Goal: Task Accomplishment & Management: Complete application form

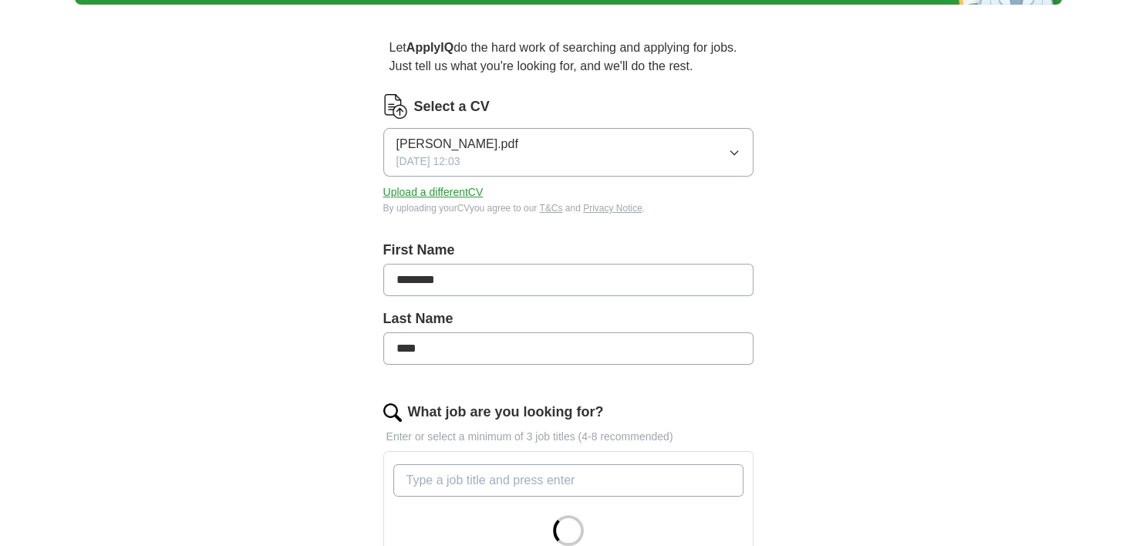
scroll to position [126, 0]
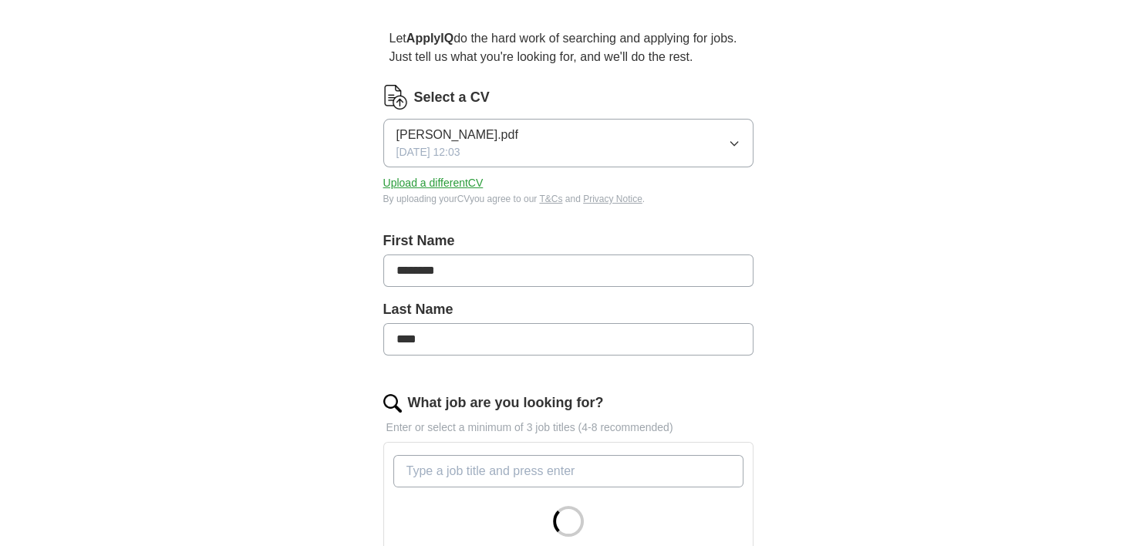
click at [732, 147] on icon "button" at bounding box center [734, 143] width 12 height 12
click at [488, 180] on span "[PERSON_NAME].pdf" at bounding box center [458, 188] width 122 height 19
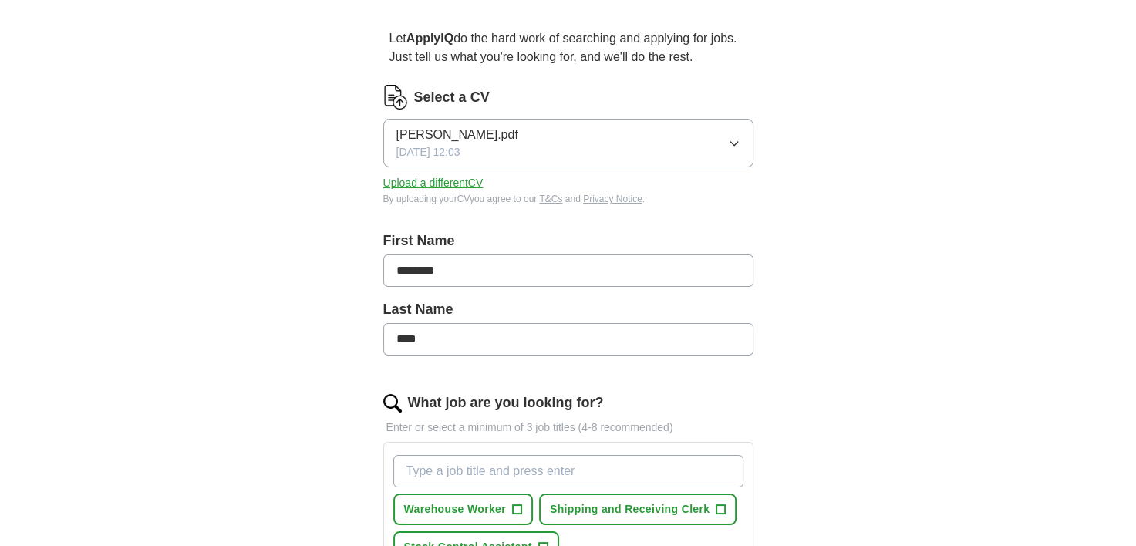
click at [437, 177] on button "Upload a different CV" at bounding box center [433, 183] width 100 height 16
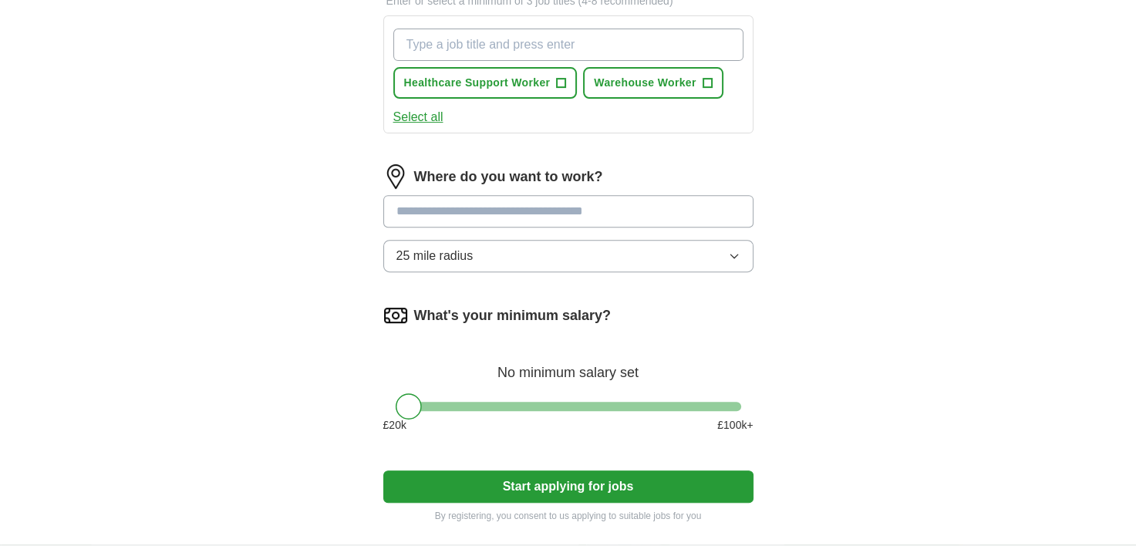
scroll to position [555, 0]
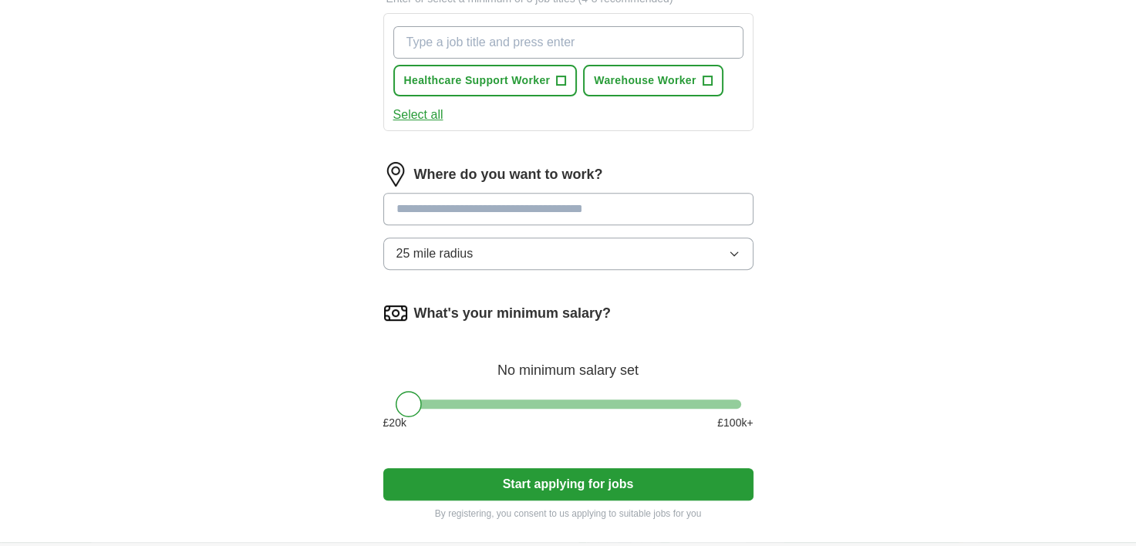
click at [549, 491] on button "Start applying for jobs" at bounding box center [568, 484] width 370 height 32
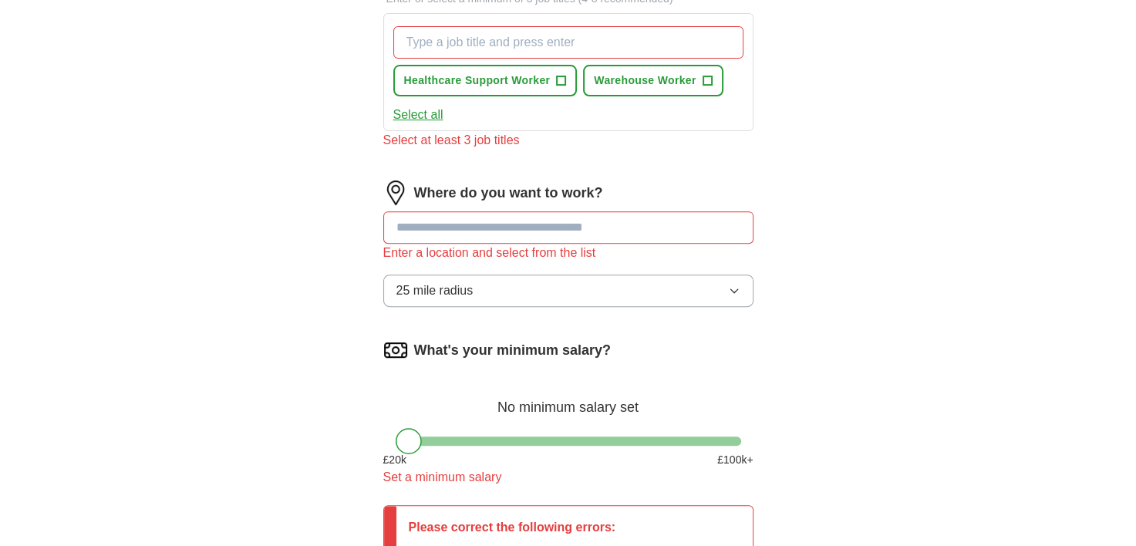
click at [601, 222] on input at bounding box center [568, 227] width 370 height 32
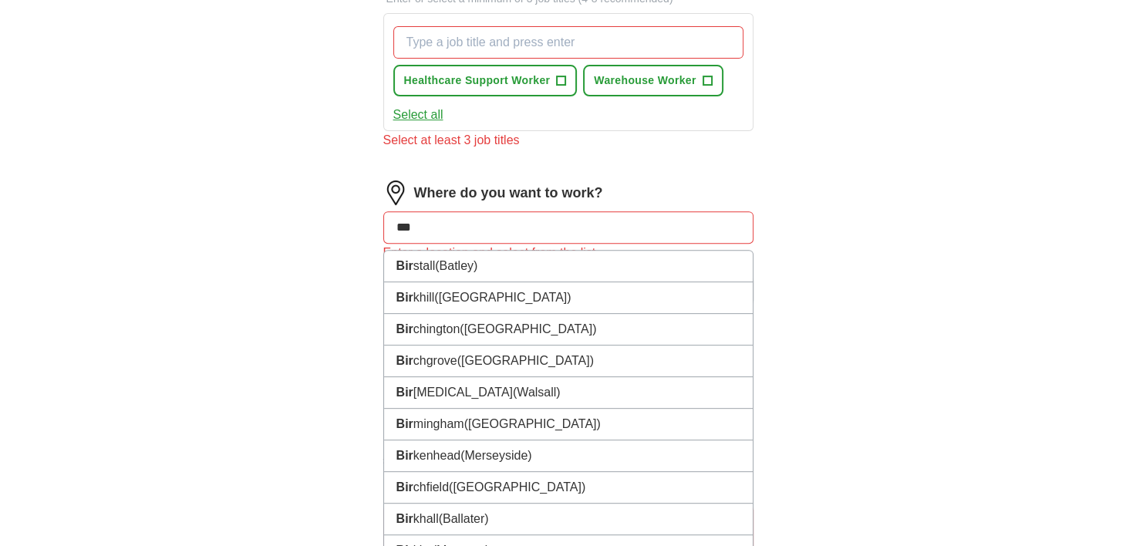
type input "****"
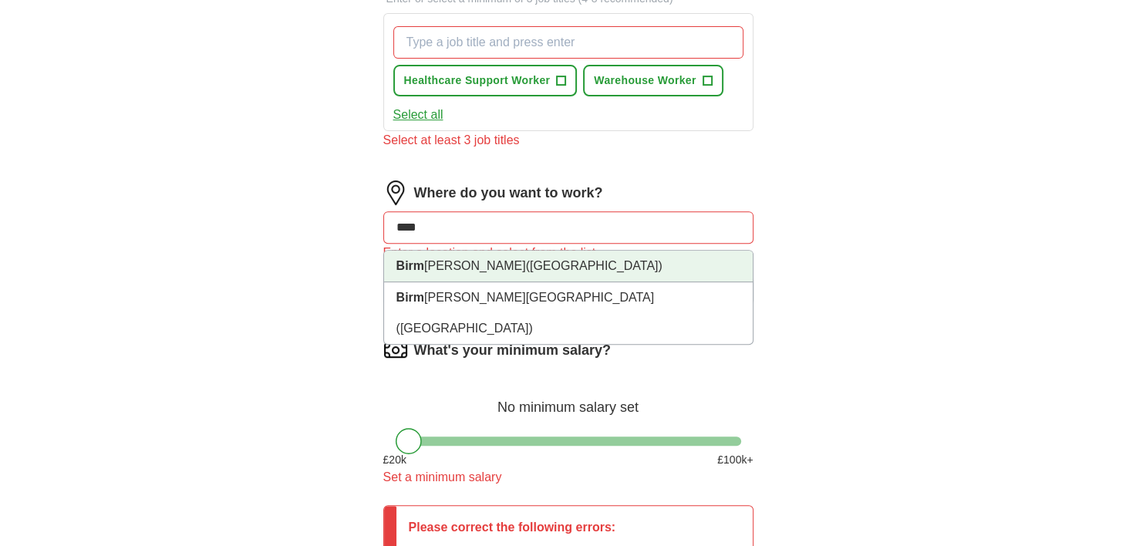
click at [526, 262] on span "(West Midlands)" at bounding box center [594, 265] width 137 height 13
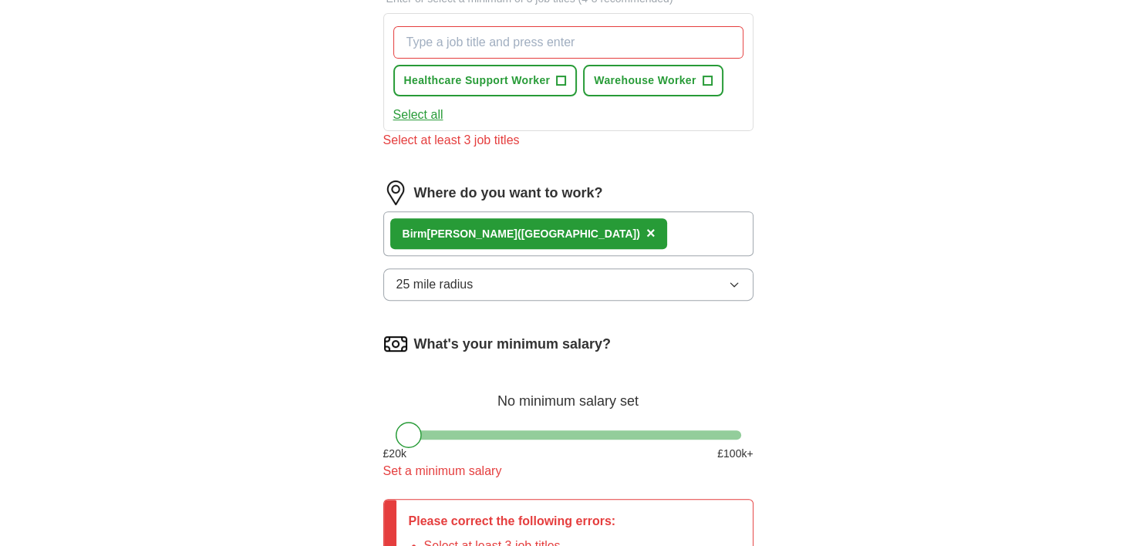
click at [627, 231] on div "Birm ingham (West Midlands) ×" at bounding box center [568, 233] width 370 height 45
click at [440, 285] on span "25 mile radius" at bounding box center [435, 284] width 77 height 19
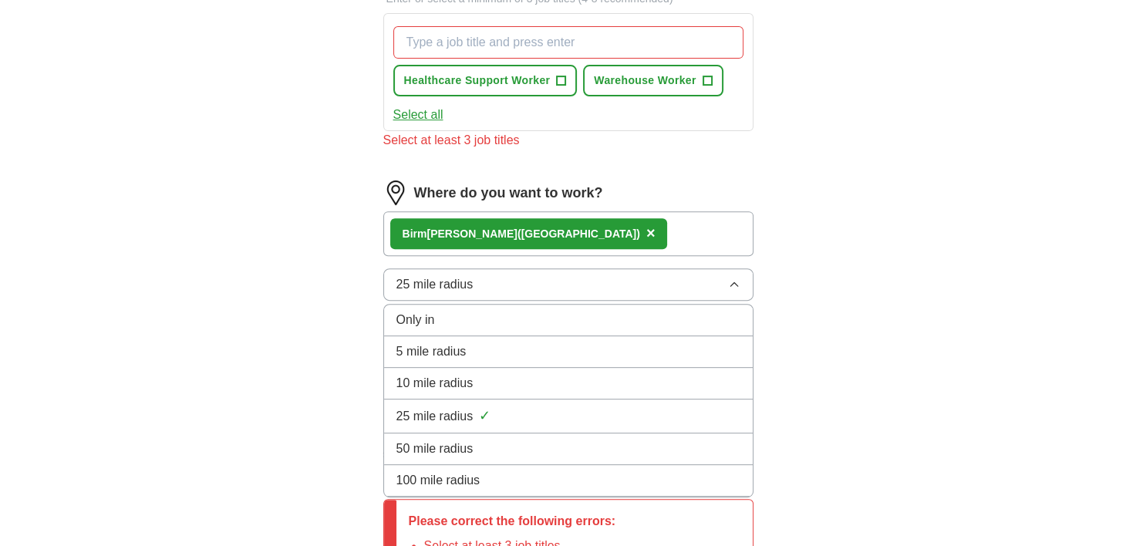
click at [435, 447] on span "50 mile radius" at bounding box center [435, 449] width 77 height 19
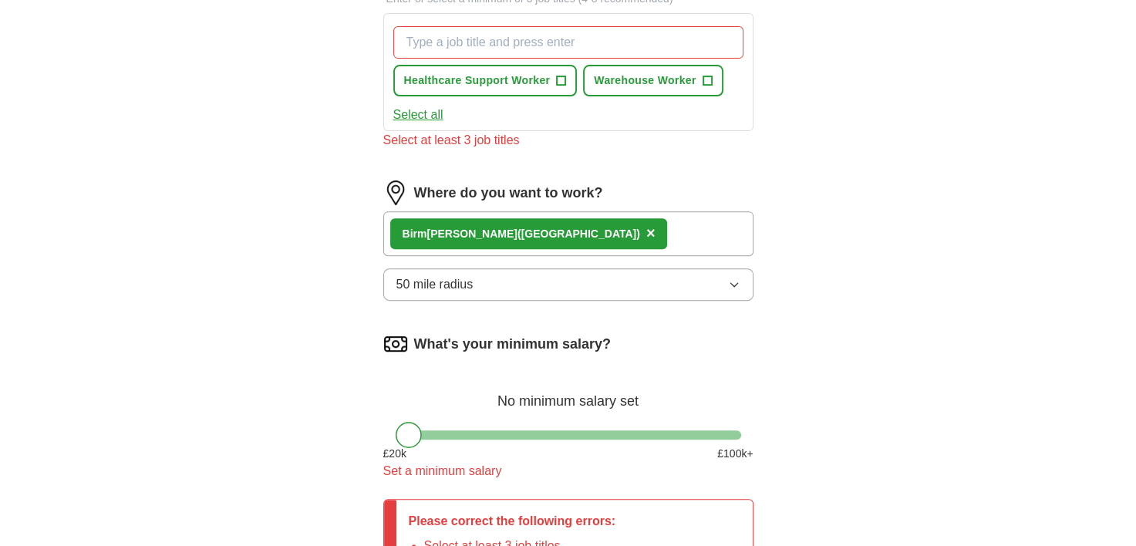
click at [255, 305] on div "ApplyIQ Let ApplyIQ do the hard work of searching and applying for jobs. Just t…" at bounding box center [569, 89] width 988 height 1194
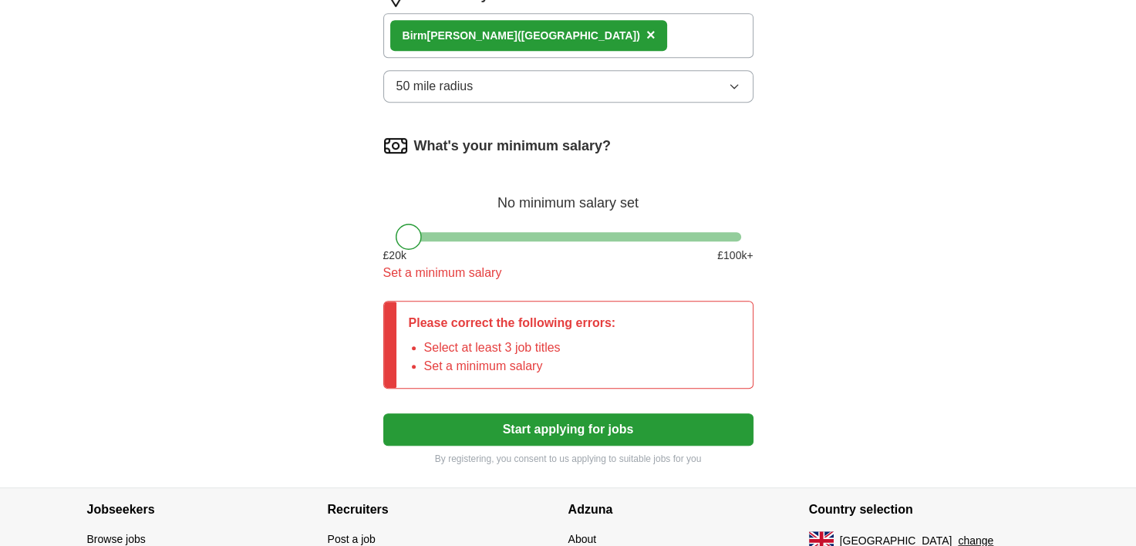
scroll to position [752, 0]
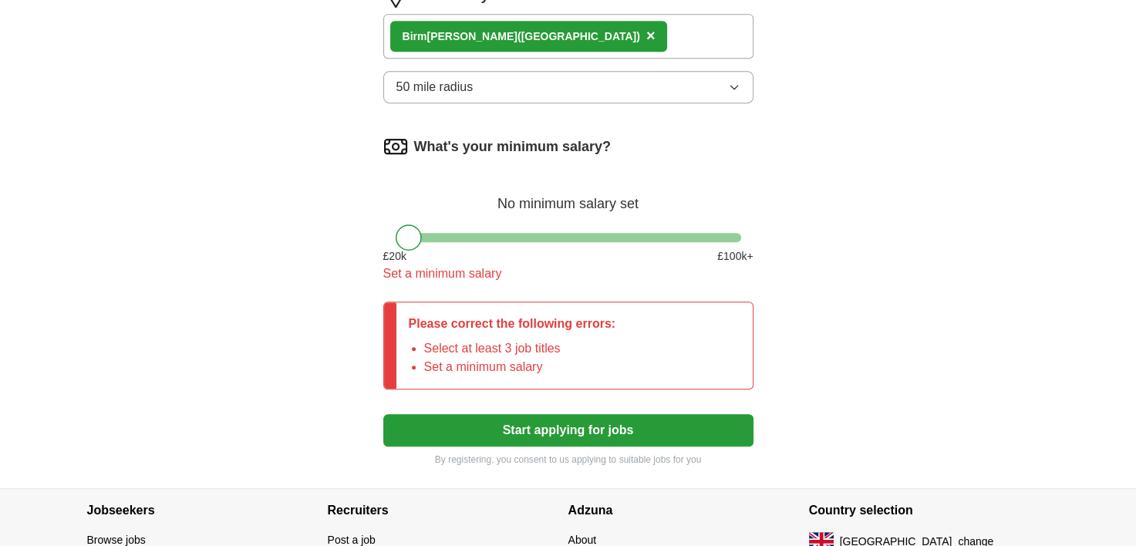
click at [538, 427] on button "Start applying for jobs" at bounding box center [568, 430] width 370 height 32
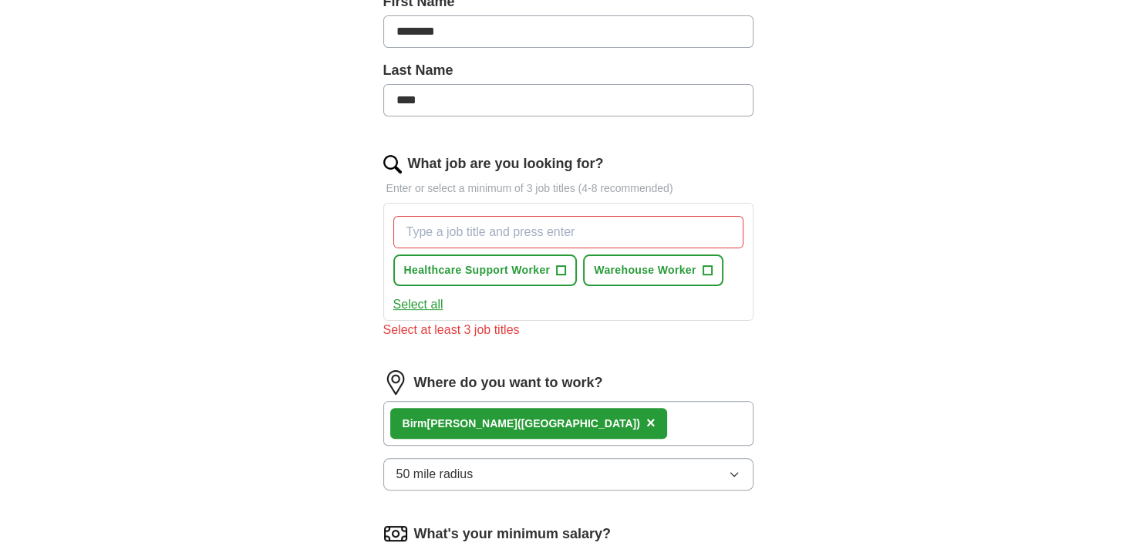
scroll to position [364, 0]
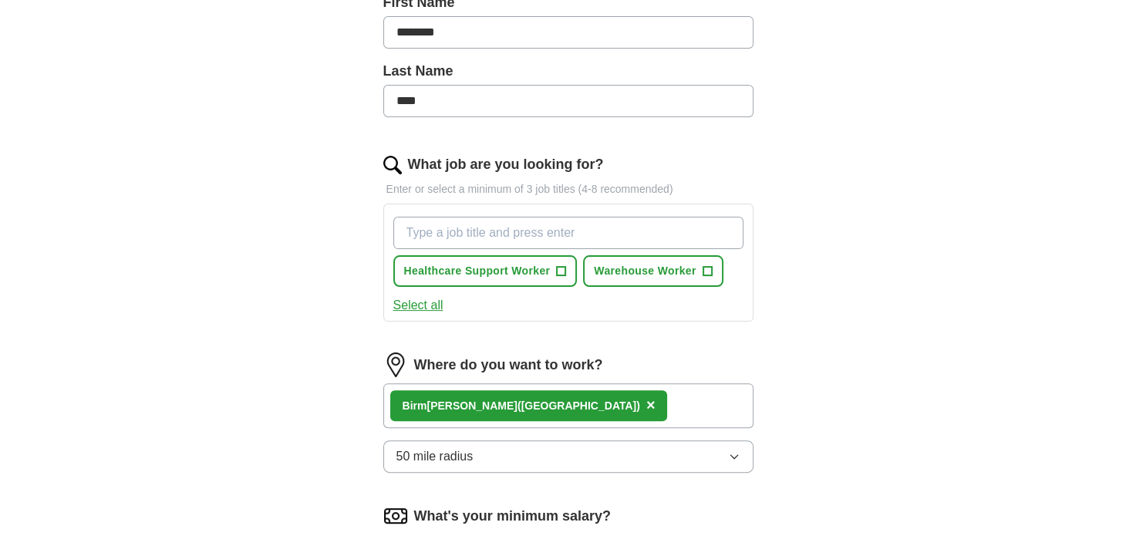
click at [494, 244] on input "What job are you looking for?" at bounding box center [568, 233] width 350 height 32
type input "Mechanical Designer"
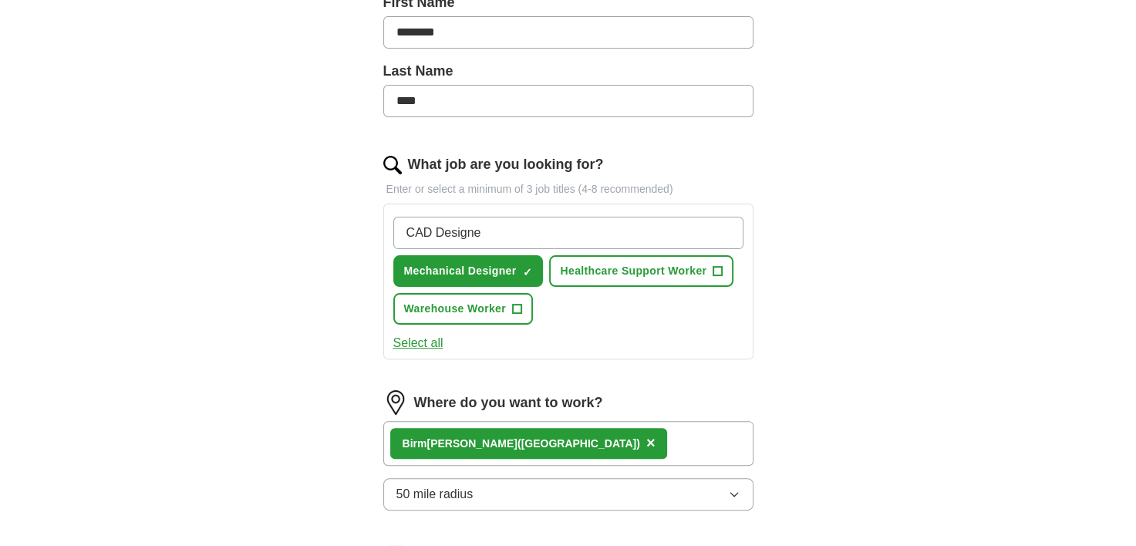
type input "CAD Designer"
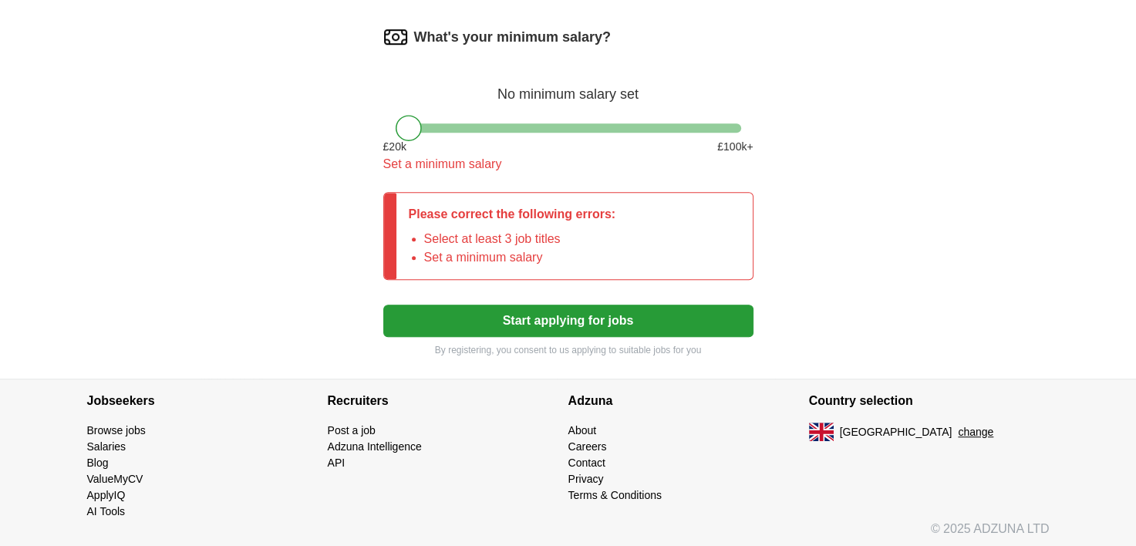
scroll to position [900, 0]
click at [521, 320] on button "Start applying for jobs" at bounding box center [568, 321] width 370 height 32
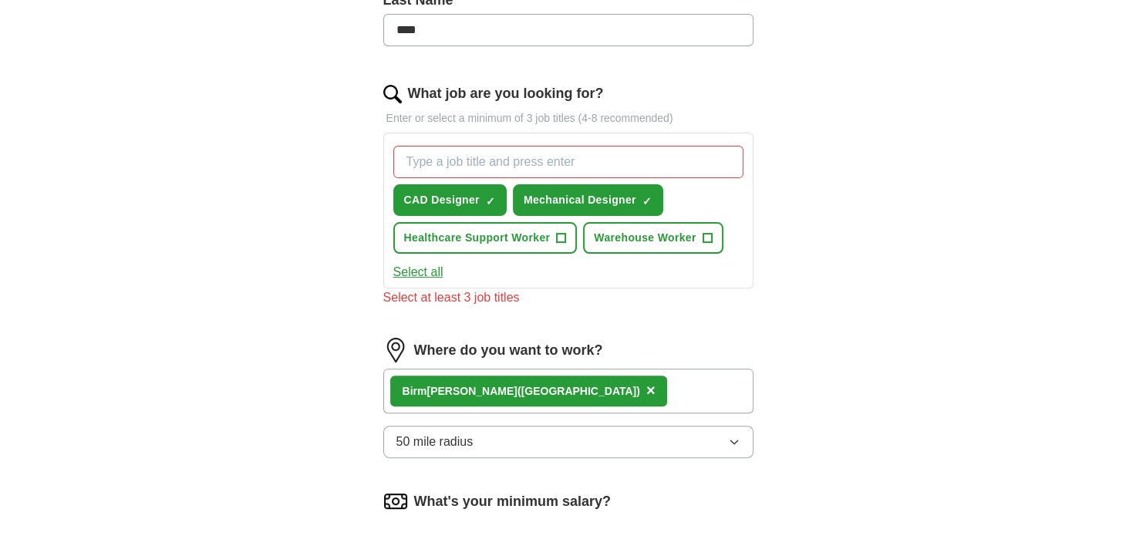
scroll to position [434, 0]
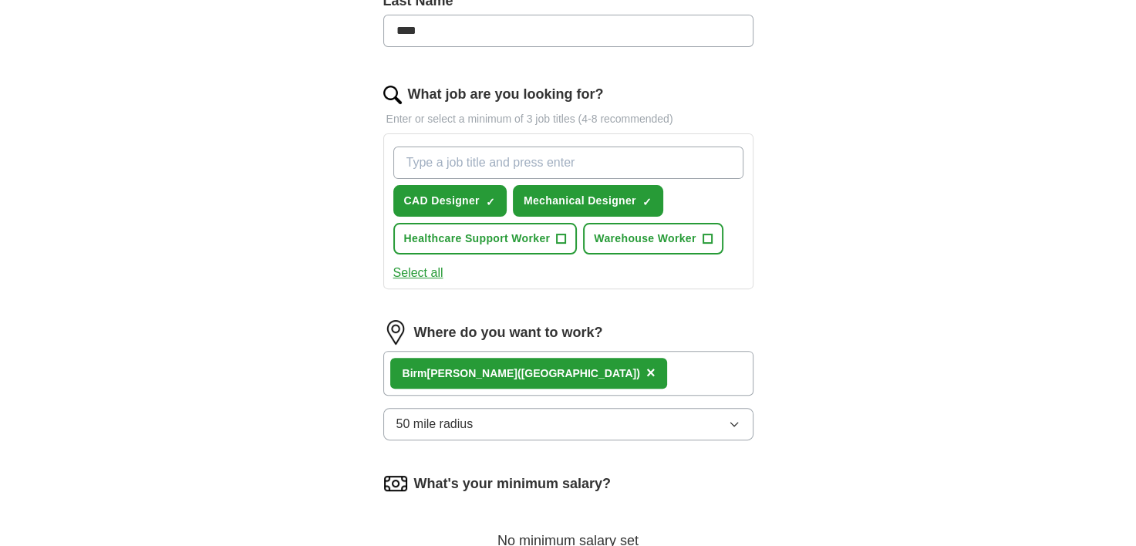
click at [593, 154] on input "What job are you looking for?" at bounding box center [568, 163] width 350 height 32
type input "#"
type input "3d Modeling"
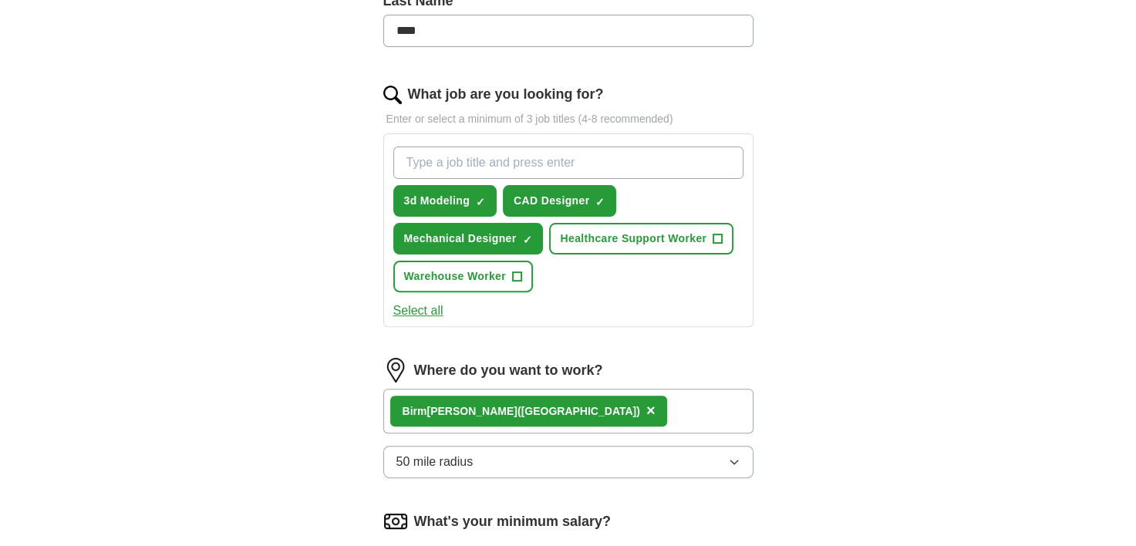
scroll to position [900, 0]
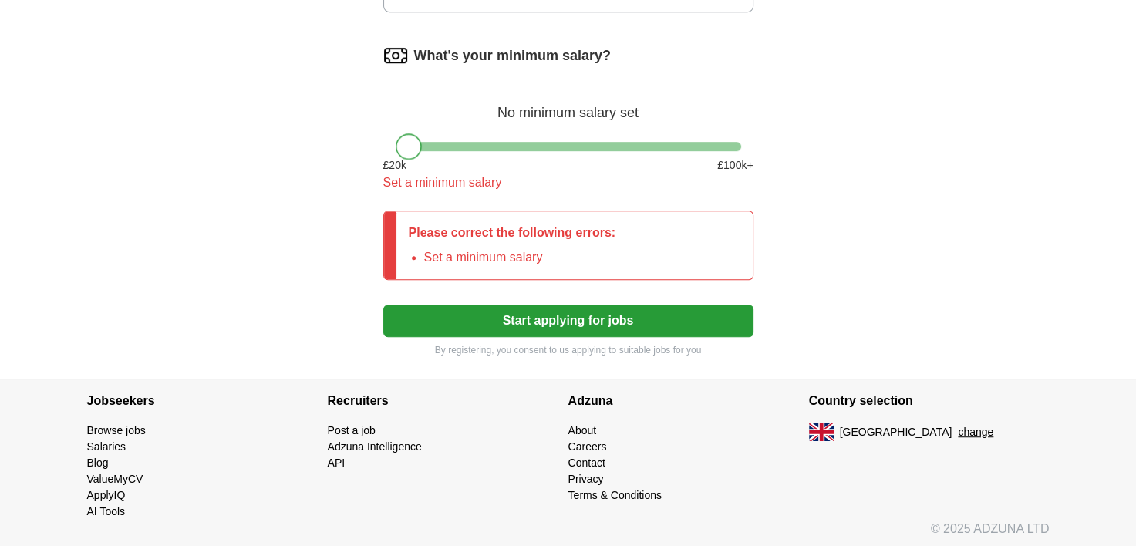
drag, startPoint x: 414, startPoint y: 147, endPoint x: 370, endPoint y: 142, distance: 44.2
click at [528, 311] on button "Start applying for jobs" at bounding box center [568, 321] width 370 height 32
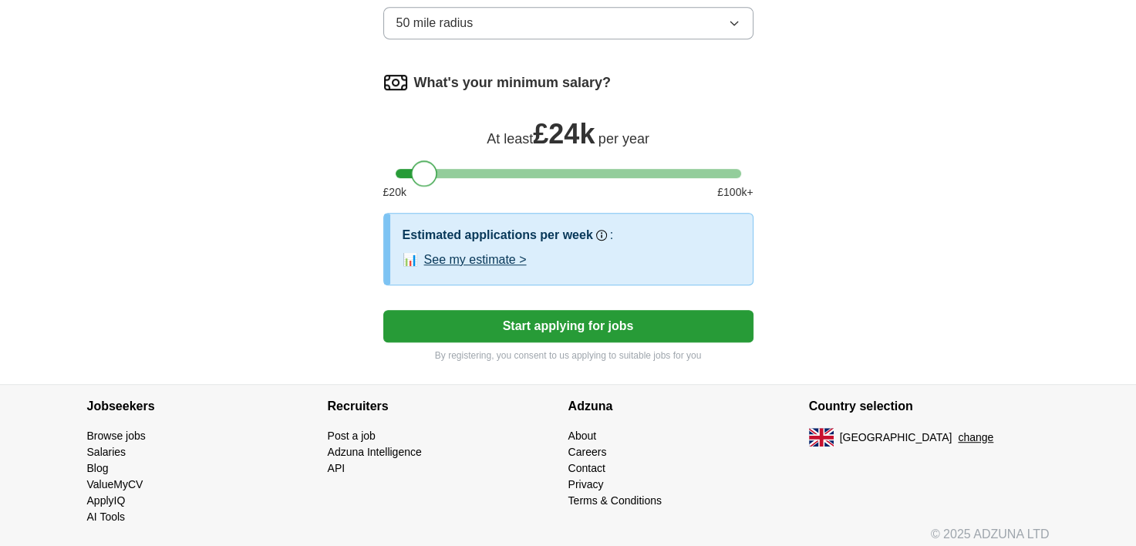
scroll to position [879, 0]
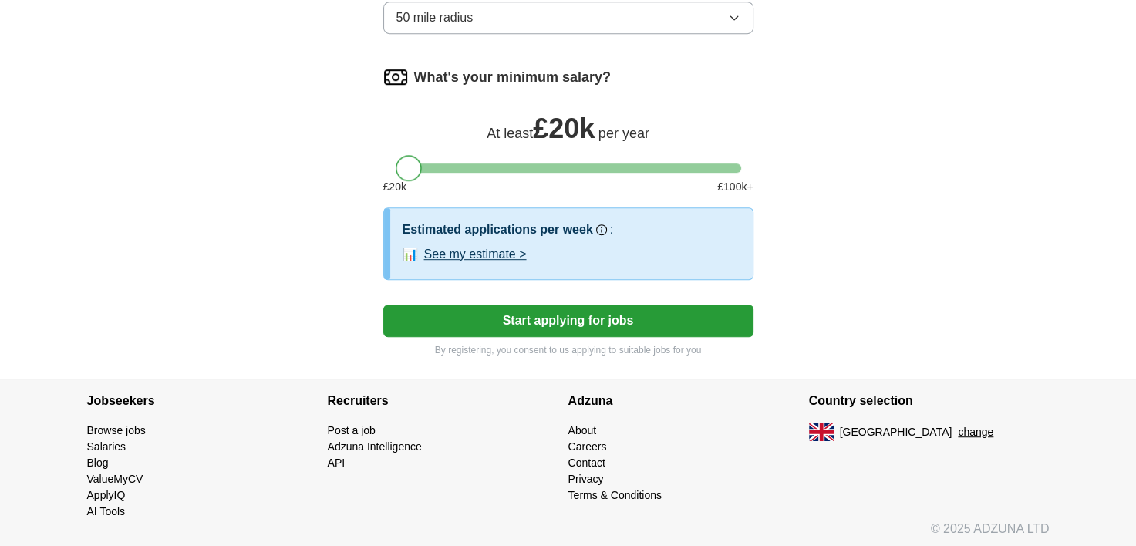
drag, startPoint x: 411, startPoint y: 143, endPoint x: 392, endPoint y: 151, distance: 21.1
click at [392, 151] on div "What's your minimum salary? At least £ 20k per year £ 20 k £ 100 k+" at bounding box center [568, 136] width 370 height 143
click at [565, 318] on button "Start applying for jobs" at bounding box center [568, 321] width 370 height 32
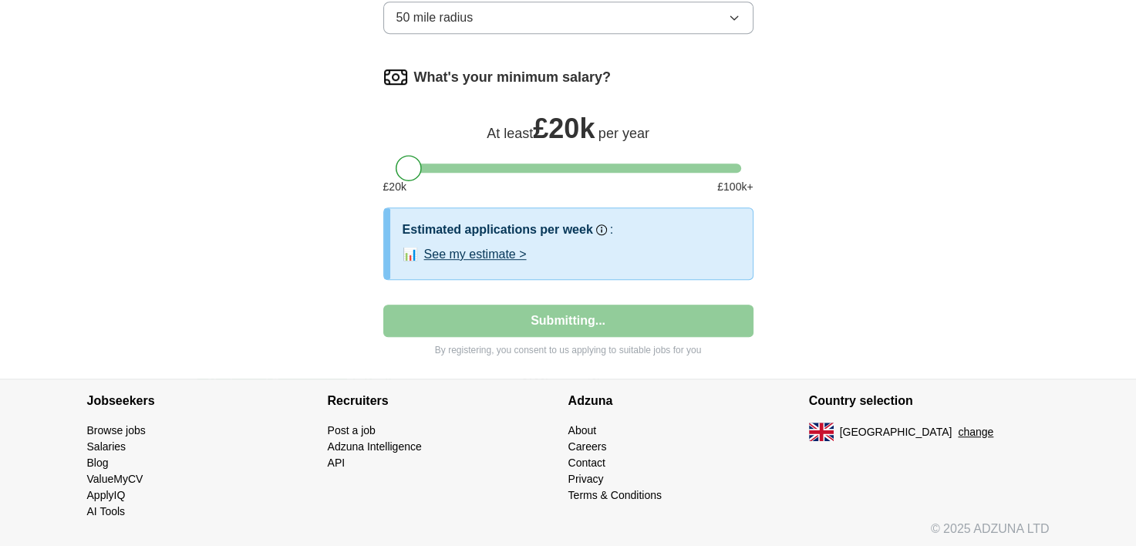
select select "**"
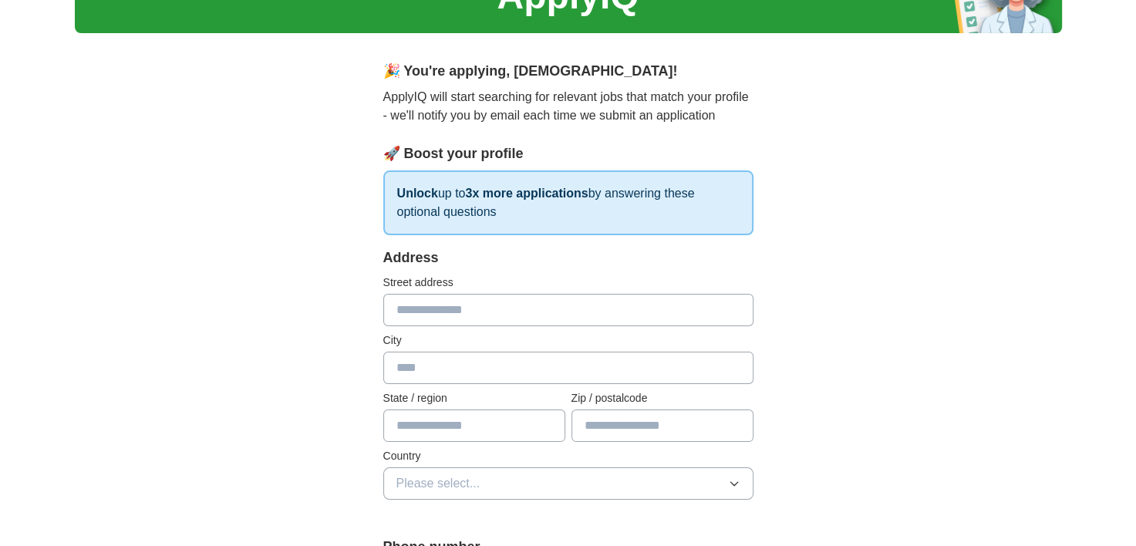
scroll to position [108, 0]
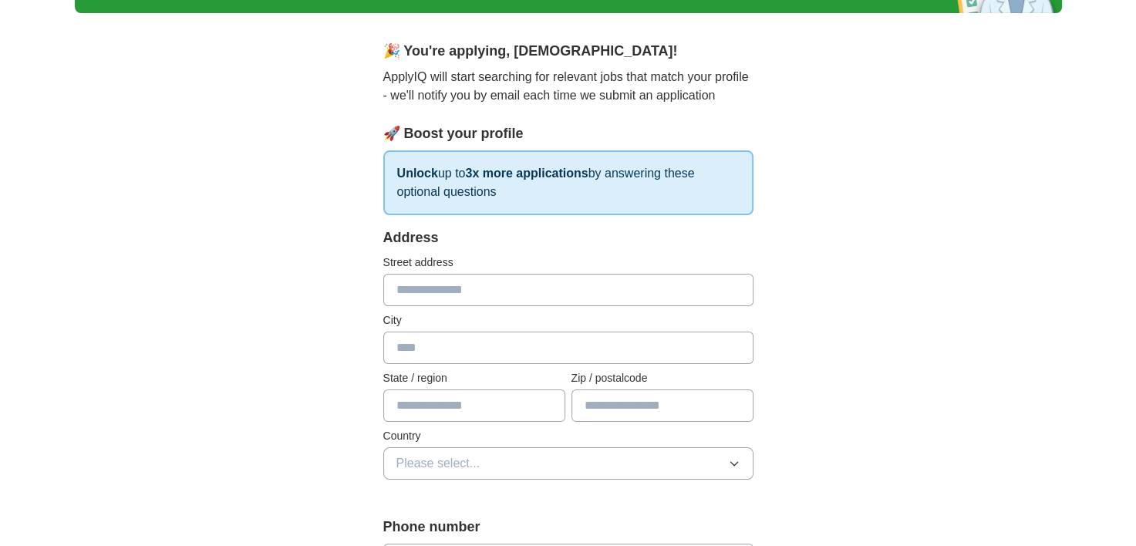
click at [502, 293] on input "text" at bounding box center [568, 290] width 370 height 32
type input "*"
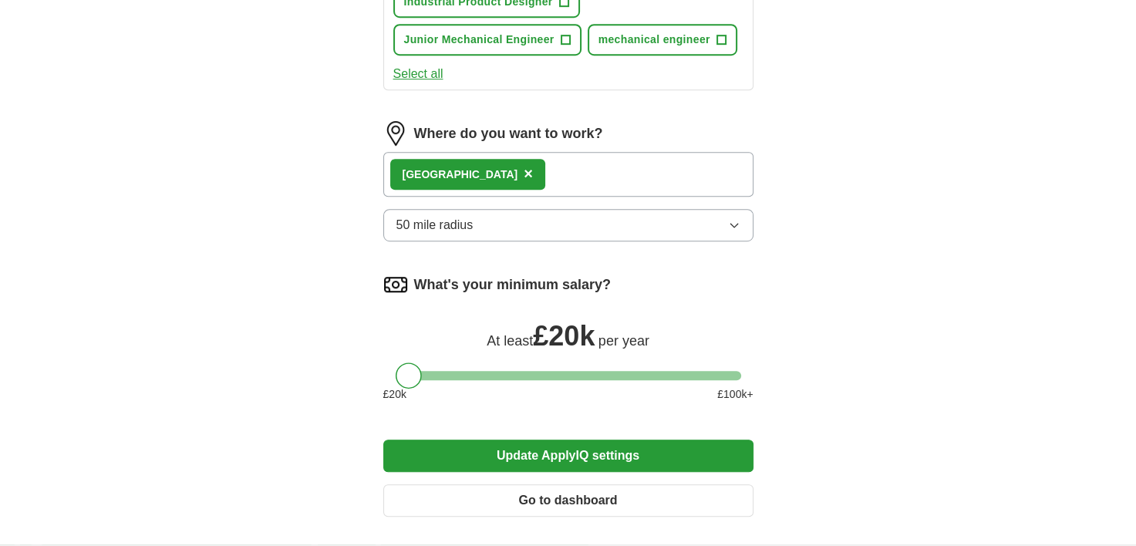
scroll to position [913, 0]
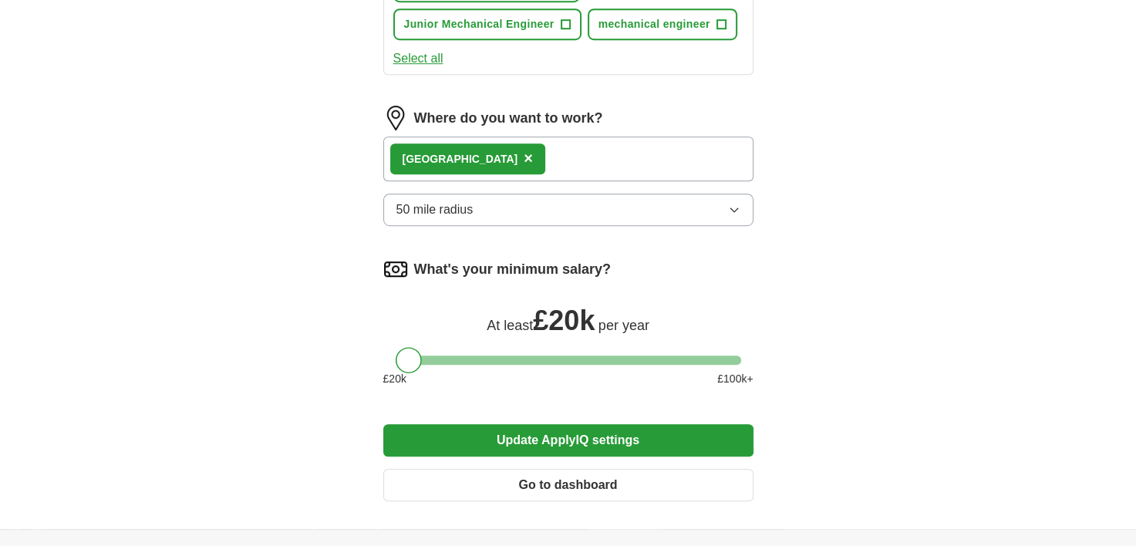
click at [629, 457] on button "Update ApplyIQ settings" at bounding box center [568, 440] width 370 height 32
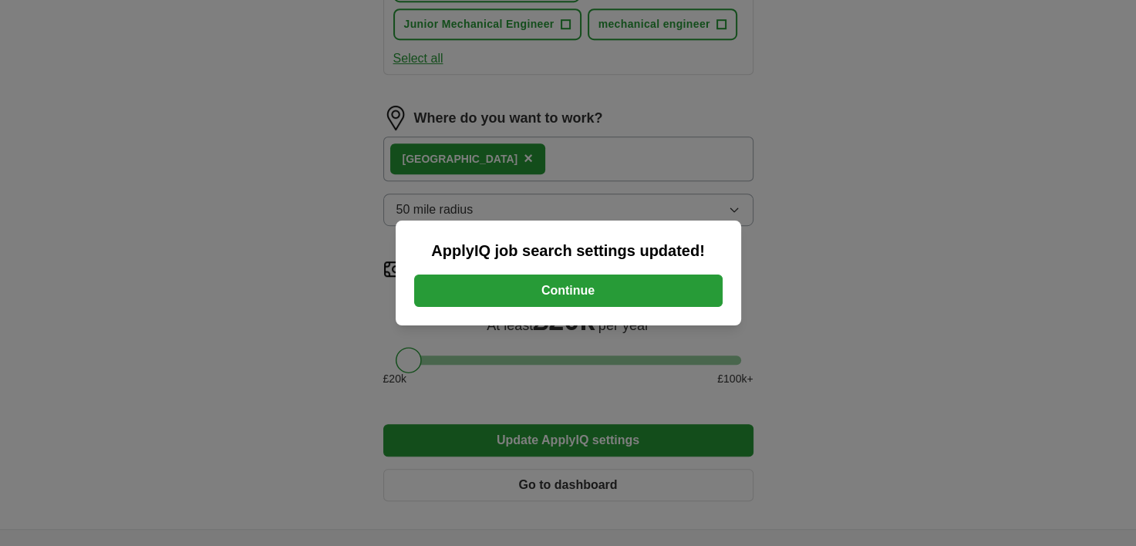
click at [589, 300] on button "Continue" at bounding box center [568, 291] width 309 height 32
